Goal: Find specific page/section: Find specific page/section

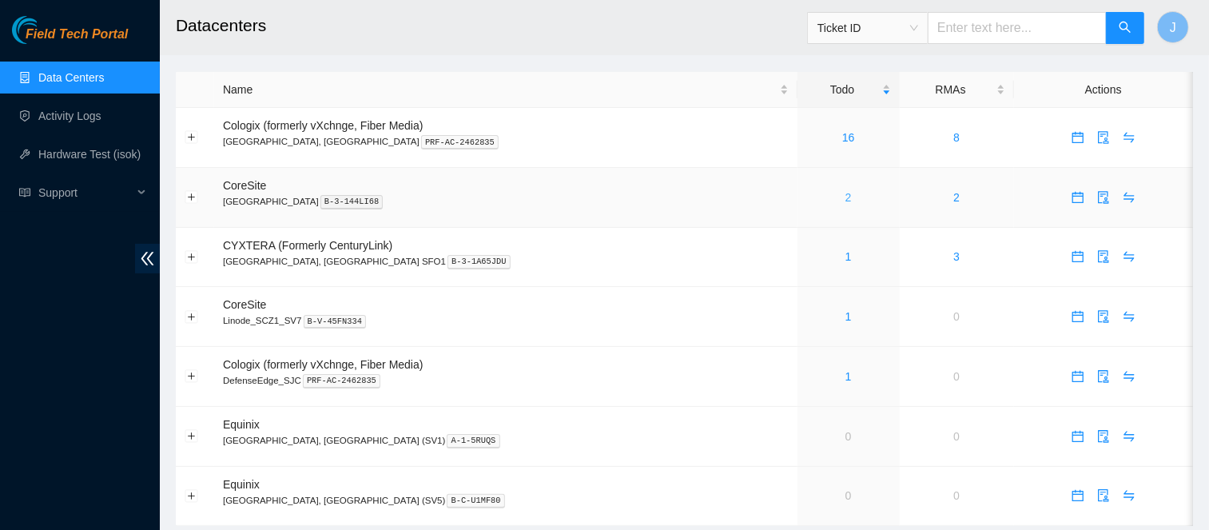
click at [845, 199] on link "2" at bounding box center [848, 197] width 6 height 13
